Goal: Information Seeking & Learning: Check status

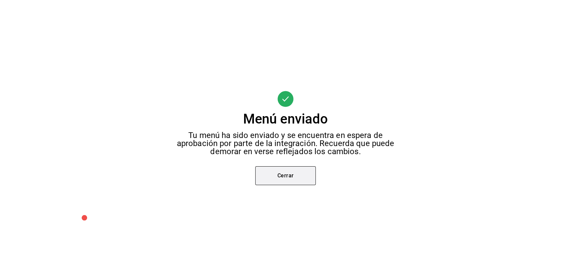
click at [290, 174] on button "Cerrar" at bounding box center [285, 175] width 60 height 19
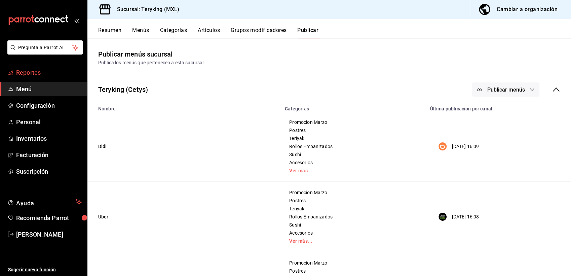
click at [20, 74] on span "Reportes" at bounding box center [49, 72] width 66 height 9
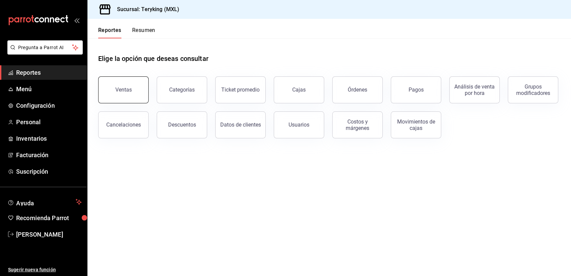
click at [122, 87] on div "Ventas" at bounding box center [123, 89] width 16 height 6
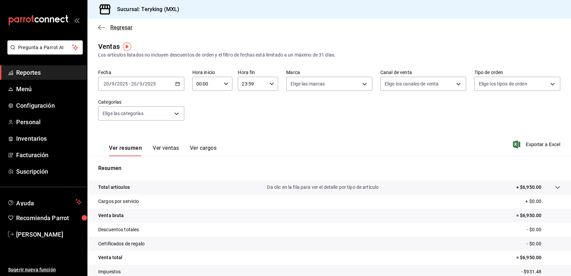
click at [120, 28] on span "Regresar" at bounding box center [121, 27] width 22 height 6
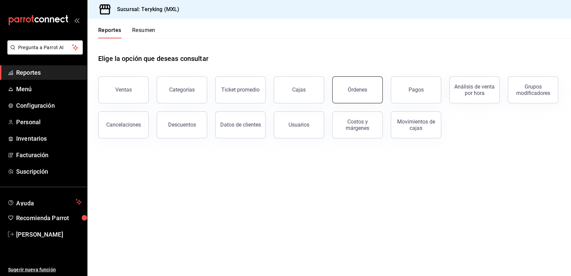
click at [359, 88] on div "Órdenes" at bounding box center [357, 89] width 19 height 6
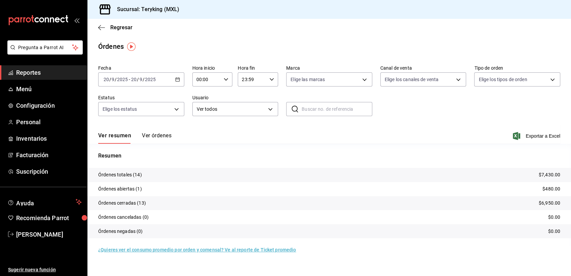
click at [161, 136] on button "Ver órdenes" at bounding box center [157, 137] width 30 height 11
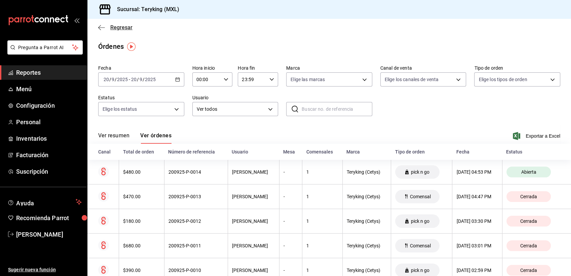
click at [124, 30] on span "Regresar" at bounding box center [121, 27] width 22 height 6
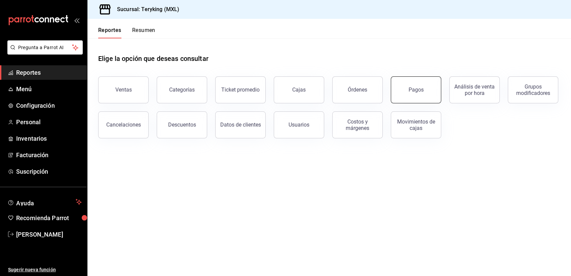
click at [430, 90] on button "Pagos" at bounding box center [416, 89] width 50 height 27
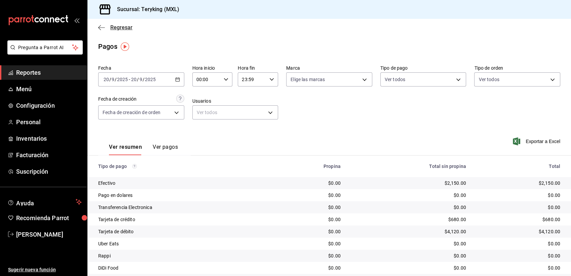
click at [120, 27] on span "Regresar" at bounding box center [121, 27] width 22 height 6
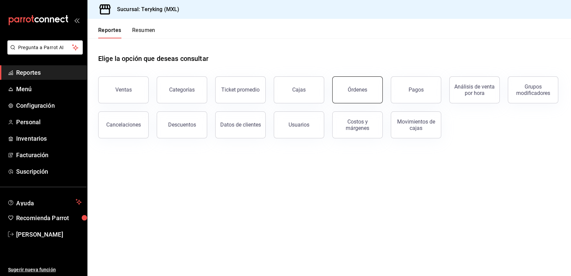
click at [372, 93] on button "Órdenes" at bounding box center [357, 89] width 50 height 27
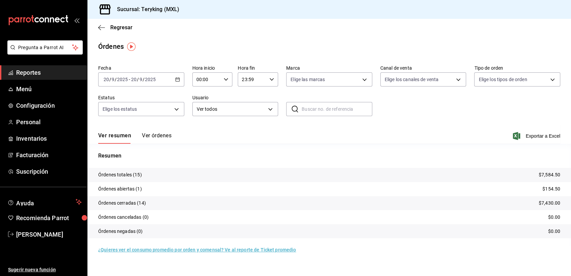
click at [161, 136] on button "Ver órdenes" at bounding box center [157, 137] width 30 height 11
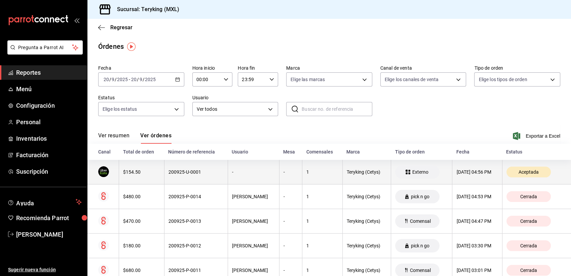
click at [199, 175] on th "200925-U-0001" at bounding box center [196, 172] width 64 height 25
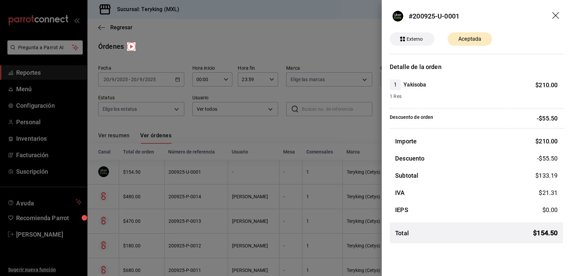
click at [148, 45] on div at bounding box center [285, 138] width 571 height 276
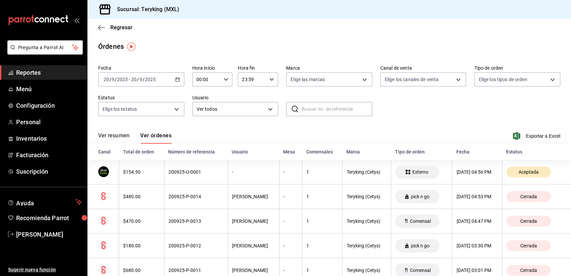
click at [35, 77] on span "Reportes" at bounding box center [49, 72] width 66 height 9
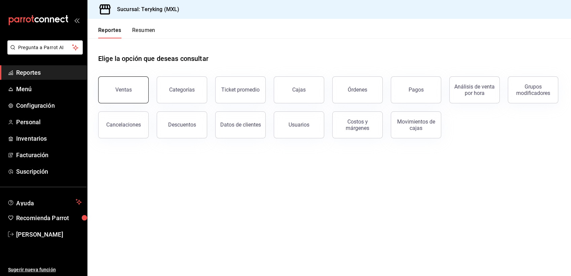
click at [116, 97] on button "Ventas" at bounding box center [123, 89] width 50 height 27
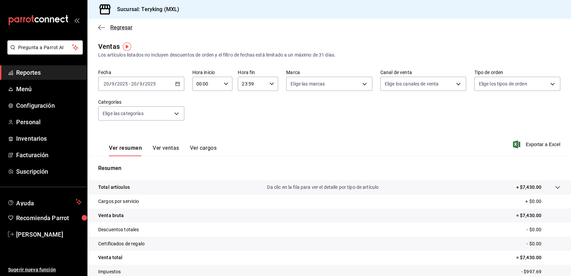
click at [131, 26] on span "Regresar" at bounding box center [121, 27] width 22 height 6
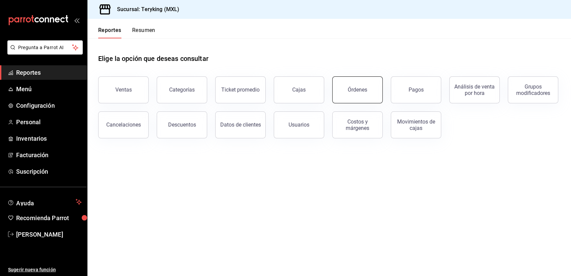
click at [361, 94] on button "Órdenes" at bounding box center [357, 89] width 50 height 27
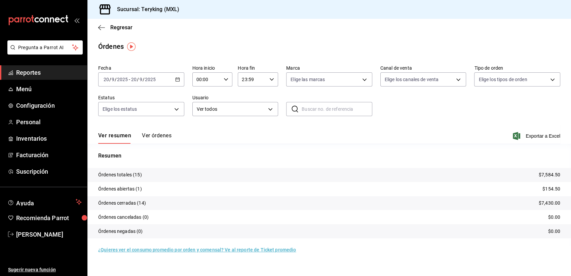
click at [161, 136] on button "Ver órdenes" at bounding box center [157, 137] width 30 height 11
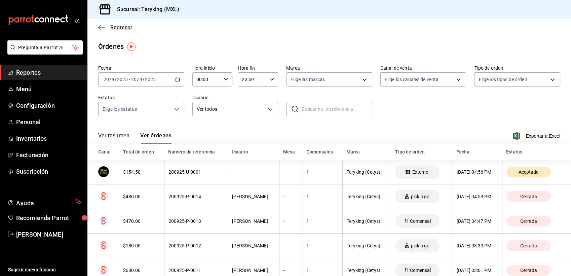
click at [128, 25] on span "Regresar" at bounding box center [121, 27] width 22 height 6
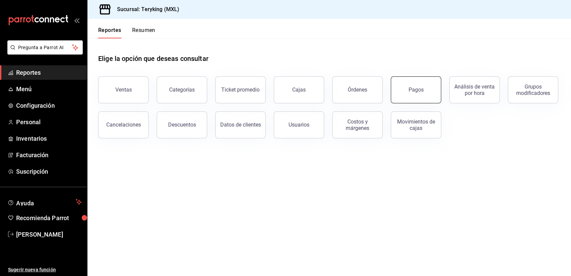
click at [418, 91] on div "Pagos" at bounding box center [415, 89] width 15 height 6
